Goal: Task Accomplishment & Management: Manage account settings

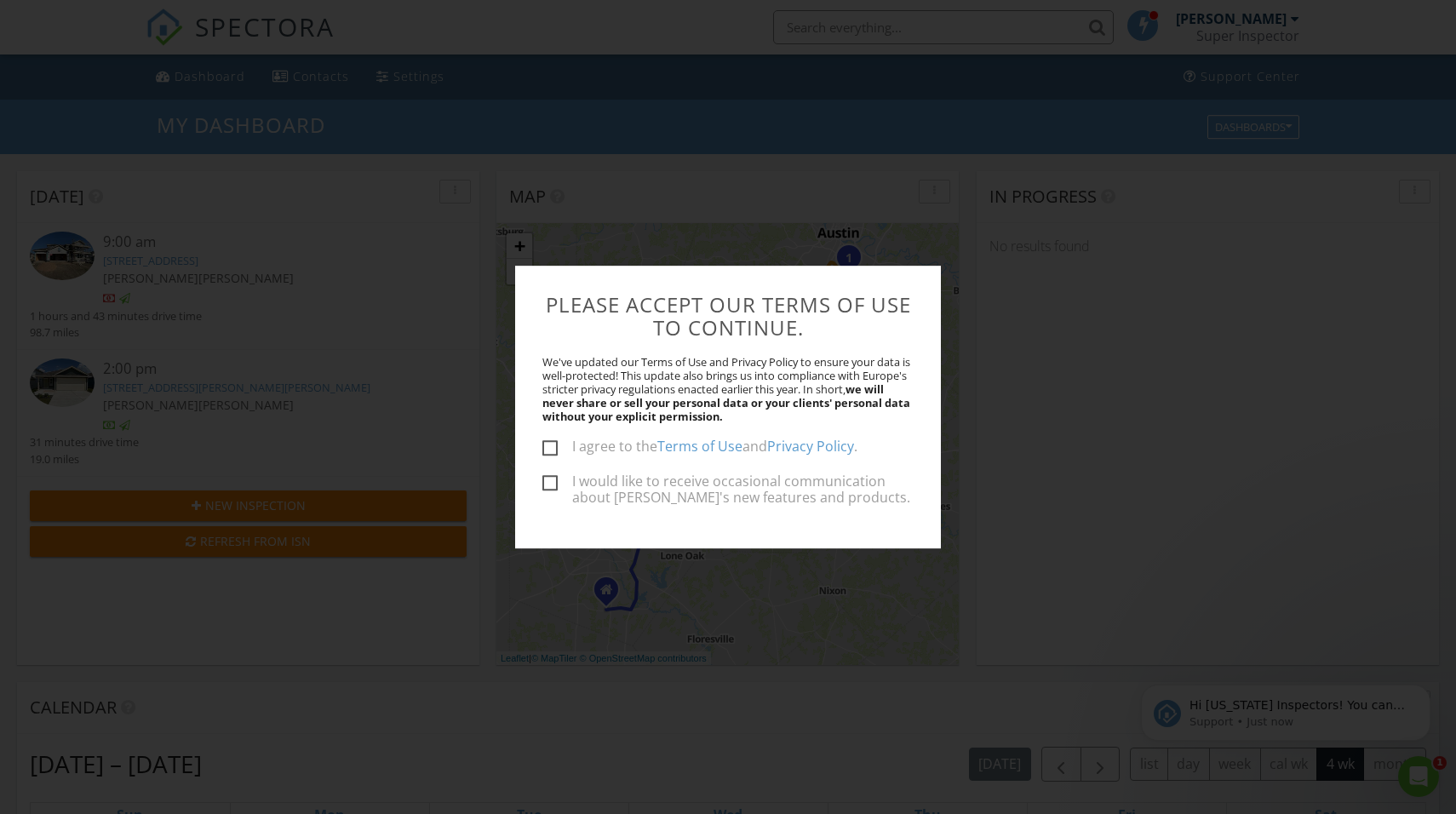
click at [551, 448] on label "I agree to the Terms of Use and Privacy Policy ." at bounding box center [700, 449] width 315 height 21
click at [551, 448] on input "I agree to the Terms of Use and Privacy Policy ." at bounding box center [548, 449] width 11 height 11
checkbox input "true"
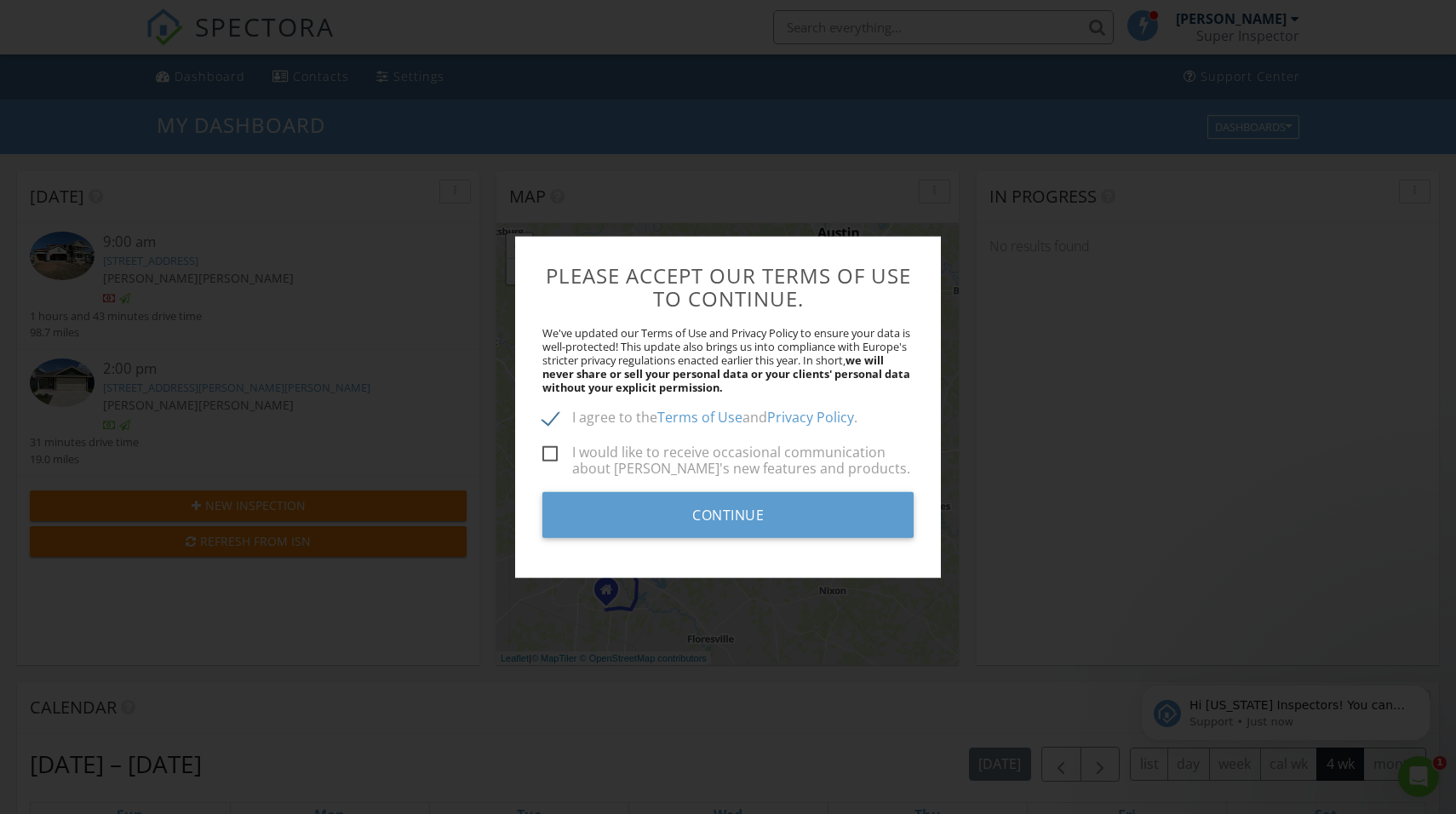
click at [551, 454] on label "I would like to receive occasional communication about [PERSON_NAME]'s new feat…" at bounding box center [728, 455] width 371 height 21
click at [551, 454] on input "I would like to receive occasional communication about [PERSON_NAME]'s new feat…" at bounding box center [548, 457] width 11 height 11
click at [551, 454] on label "I would like to receive occasional communication about [PERSON_NAME]'s new feat…" at bounding box center [728, 455] width 371 height 21
checkbox input "false"
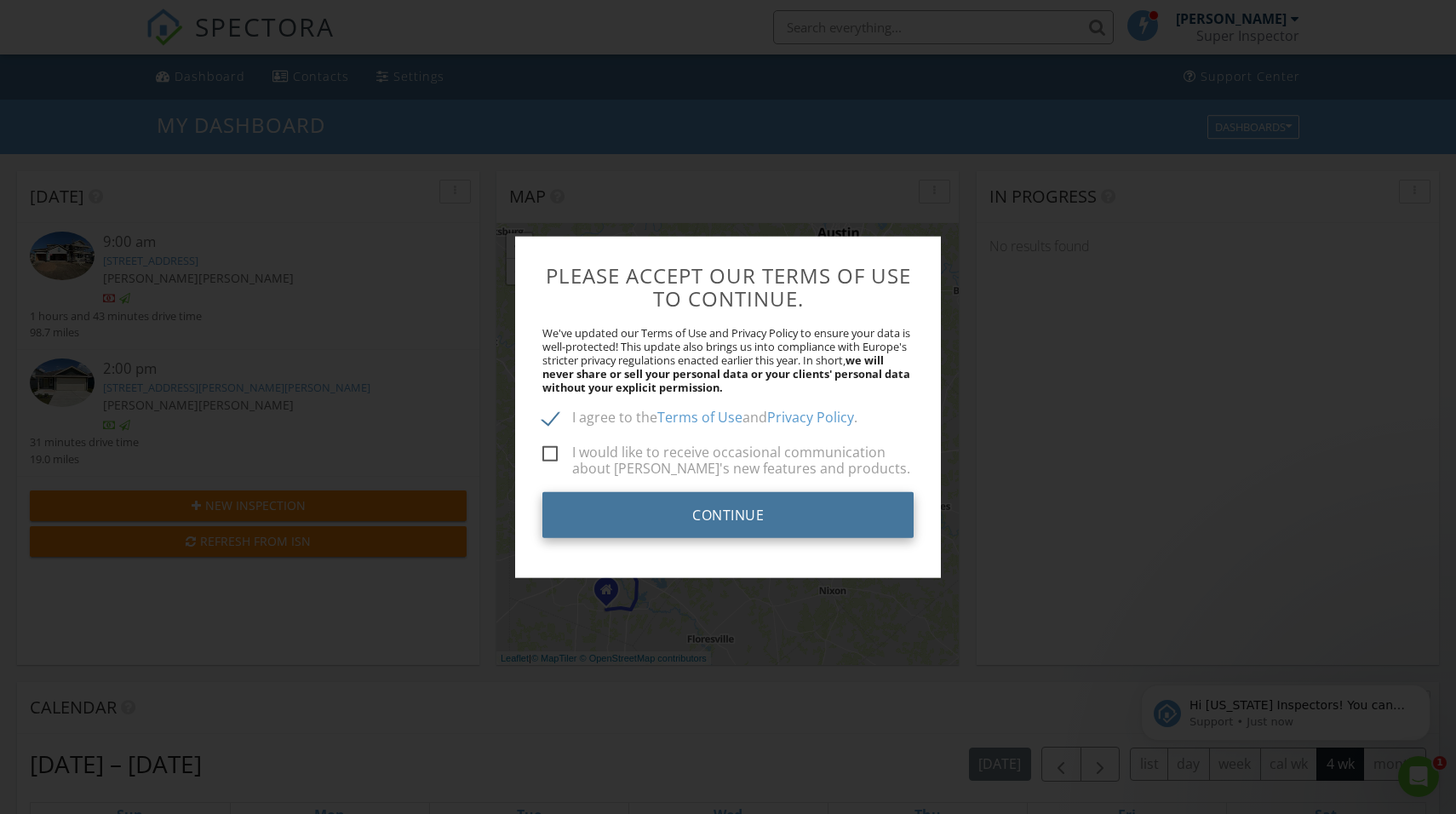
click at [730, 517] on input "Continue" at bounding box center [728, 515] width 371 height 46
